Goal: Find specific page/section: Find specific page/section

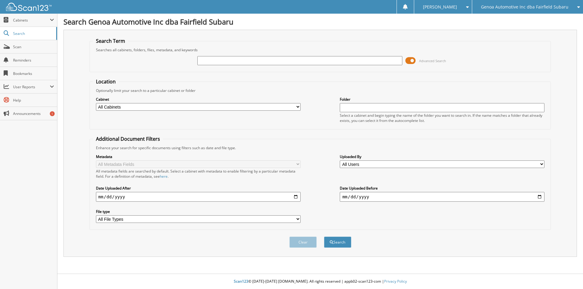
click at [211, 58] on input "text" at bounding box center [299, 60] width 205 height 9
type input "s25582a"
click at [324, 237] on button "Search" at bounding box center [337, 242] width 27 height 11
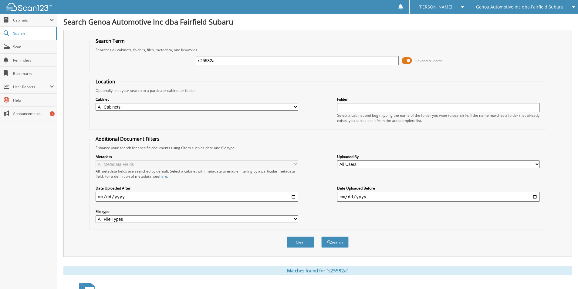
scroll to position [84, 0]
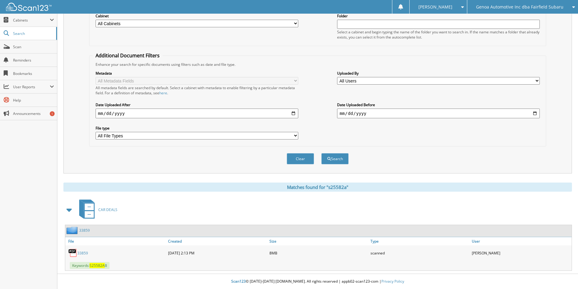
click at [78, 254] on link "33859" at bounding box center [82, 253] width 11 height 5
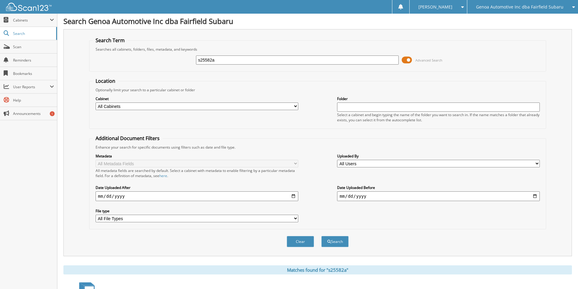
scroll to position [0, 0]
click at [25, 22] on span "Cabinets" at bounding box center [31, 20] width 37 height 5
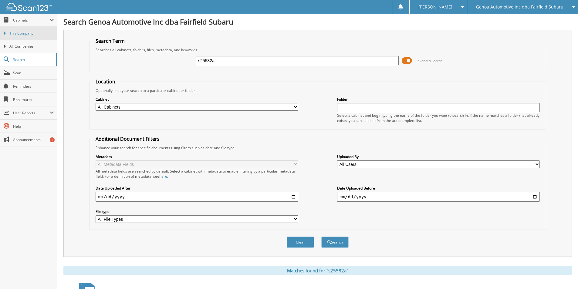
click at [29, 36] on span "This Company" at bounding box center [31, 33] width 45 height 5
